Goal: Find specific page/section: Find specific page/section

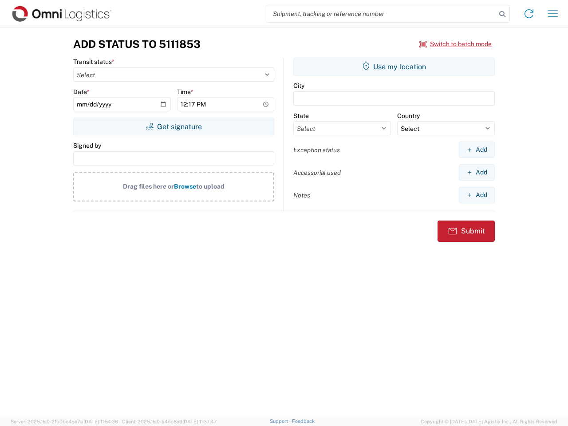
click at [381, 14] on input "search" at bounding box center [381, 13] width 230 height 17
click at [502, 14] on icon at bounding box center [502, 14] width 12 height 12
click at [529, 14] on icon at bounding box center [529, 14] width 14 height 14
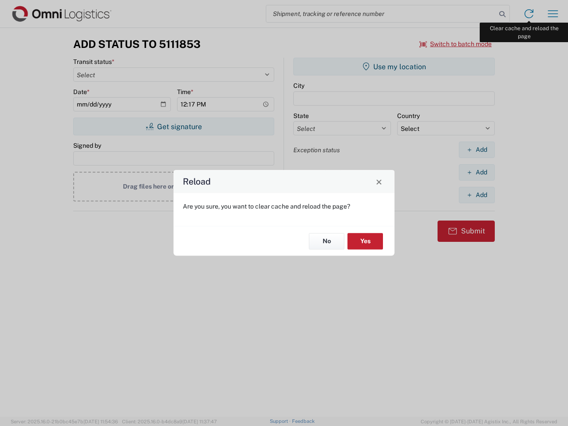
click at [553, 14] on div "Reload Are you sure, you want to clear cache and reload the page? No Yes" at bounding box center [284, 213] width 568 height 426
click at [456, 44] on div "Reload Are you sure, you want to clear cache and reload the page? No Yes" at bounding box center [284, 213] width 568 height 426
click at [174, 126] on div "Reload Are you sure, you want to clear cache and reload the page? No Yes" at bounding box center [284, 213] width 568 height 426
click at [394, 67] on div "Reload Are you sure, you want to clear cache and reload the page? No Yes" at bounding box center [284, 213] width 568 height 426
click at [477, 150] on div "Reload Are you sure, you want to clear cache and reload the page? No Yes" at bounding box center [284, 213] width 568 height 426
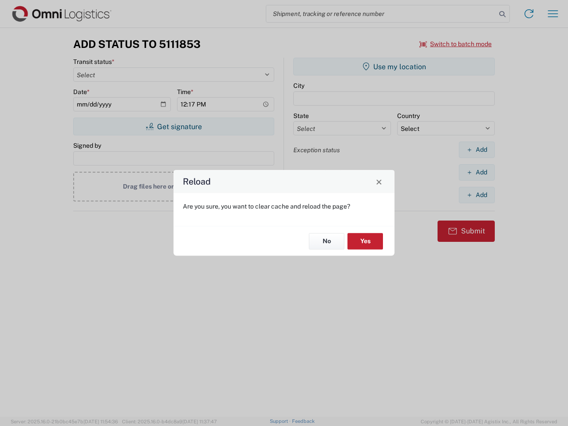
click at [477, 172] on div "Reload Are you sure, you want to clear cache and reload the page? No Yes" at bounding box center [284, 213] width 568 height 426
click at [477, 195] on div "Reload Are you sure, you want to clear cache and reload the page? No Yes" at bounding box center [284, 213] width 568 height 426
